Goal: Task Accomplishment & Management: Use online tool/utility

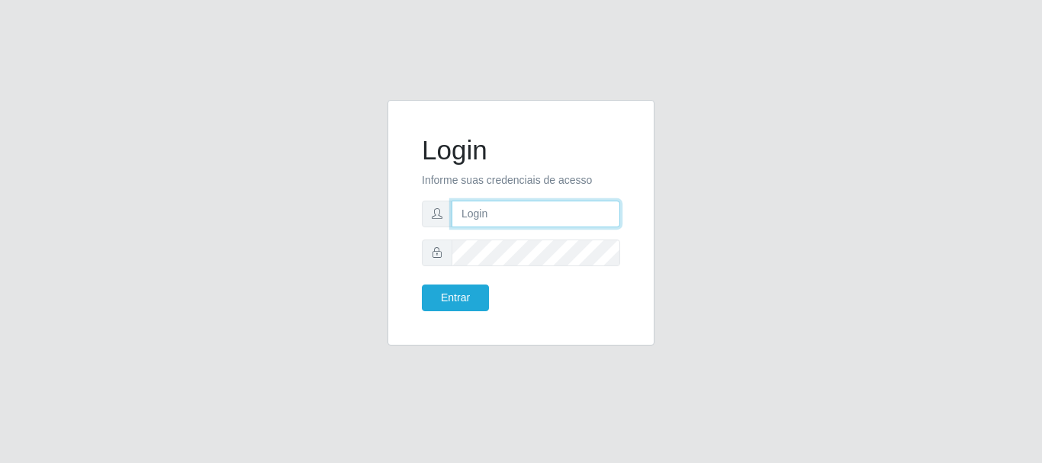
click at [486, 219] on input "text" at bounding box center [535, 214] width 169 height 27
type input "[PERSON_NAME]"
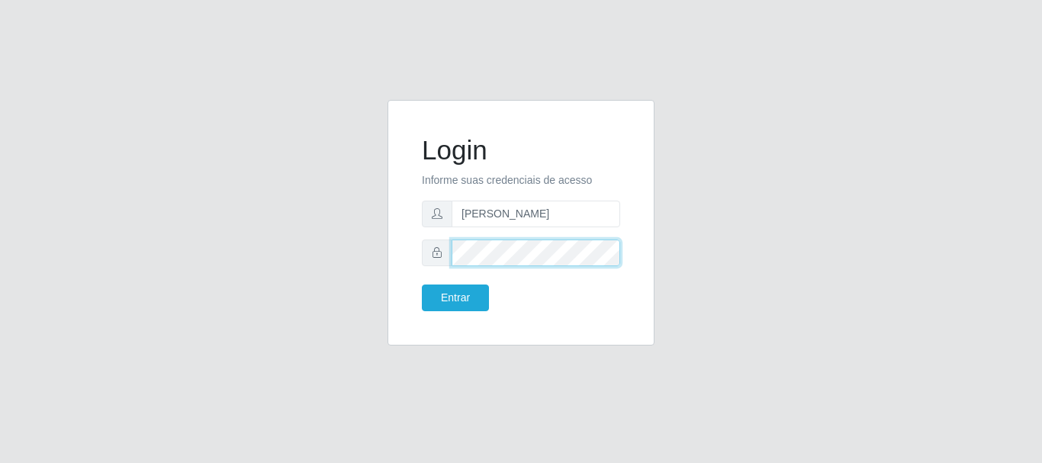
click at [422, 284] on button "Entrar" at bounding box center [455, 297] width 67 height 27
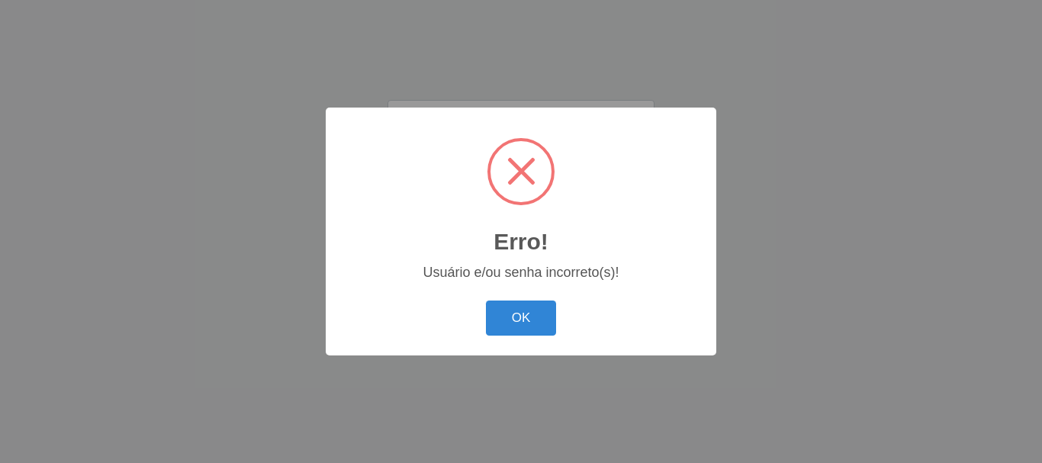
click at [454, 296] on body "Login Informe suas credenciais de acesso [PERSON_NAME] Entrar Erro! × Usuário e…" at bounding box center [521, 231] width 1042 height 463
drag, startPoint x: 533, startPoint y: 350, endPoint x: 531, endPoint y: 326, distance: 23.7
click at [535, 349] on div "Erro! × Usuário e/ou senha incorreto(s)! OK Cancel" at bounding box center [521, 231] width 390 height 247
click at [531, 326] on button "OK" at bounding box center [521, 318] width 71 height 36
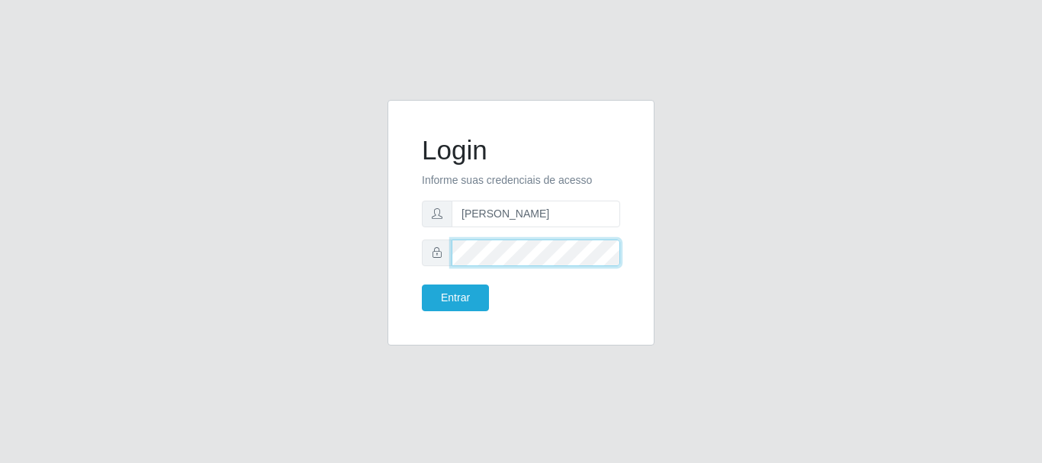
click at [432, 251] on div at bounding box center [521, 252] width 198 height 27
click at [422, 284] on button "Entrar" at bounding box center [455, 297] width 67 height 27
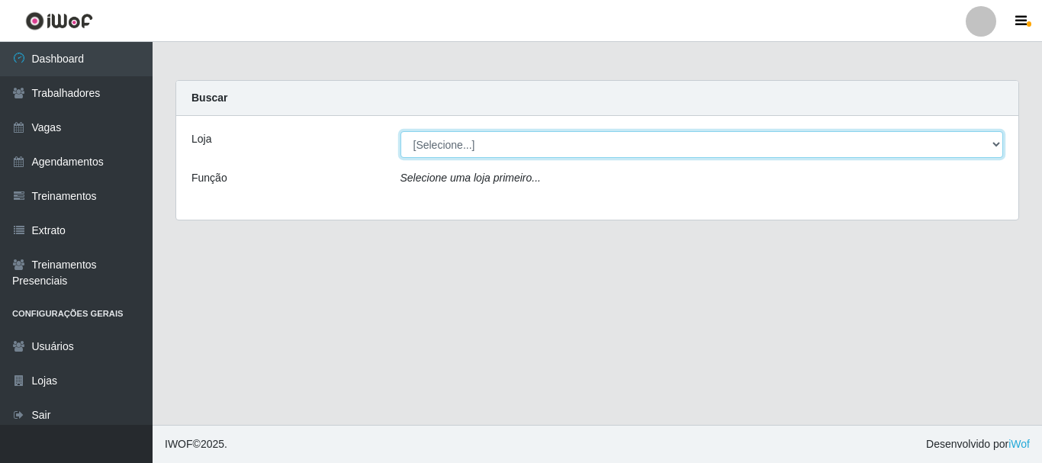
click at [987, 133] on select "[Selecione...] [PERSON_NAME]" at bounding box center [701, 144] width 603 height 27
select select "230"
click at [400, 131] on select "[Selecione...] [PERSON_NAME]" at bounding box center [701, 144] width 603 height 27
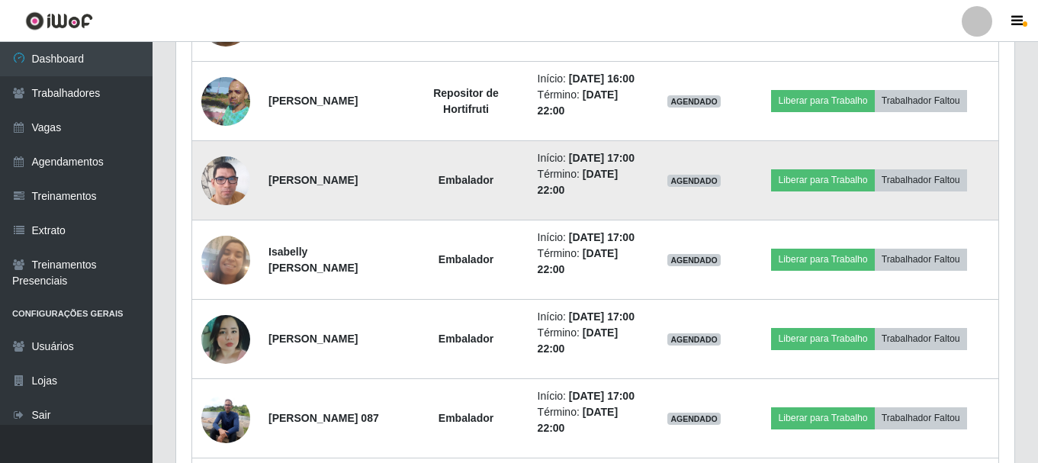
scroll to position [926, 0]
